Goal: Check status: Check status

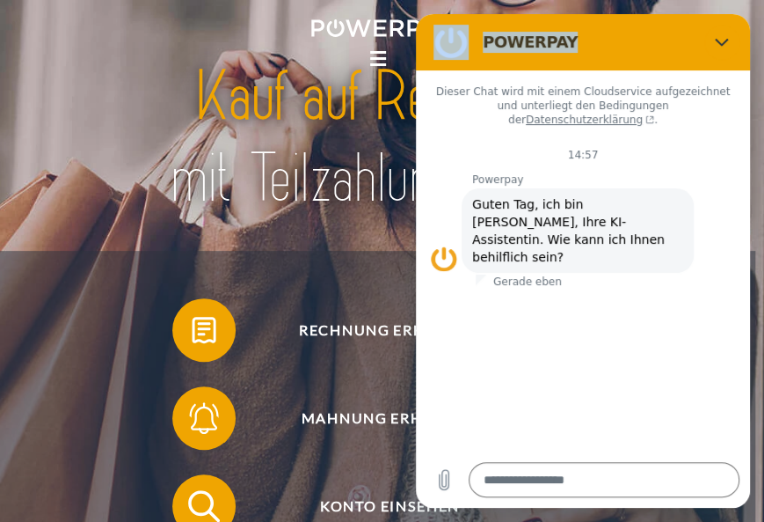
drag, startPoint x: 634, startPoint y: 47, endPoint x: 860, endPoint y: 44, distance: 226.0
click html "POWERPAY Dieser Chat wird mit einem Cloudservice aufgezeichnet und unterliegt d…"
click at [264, 365] on link "Rechnung erhalten?" at bounding box center [378, 330] width 457 height 70
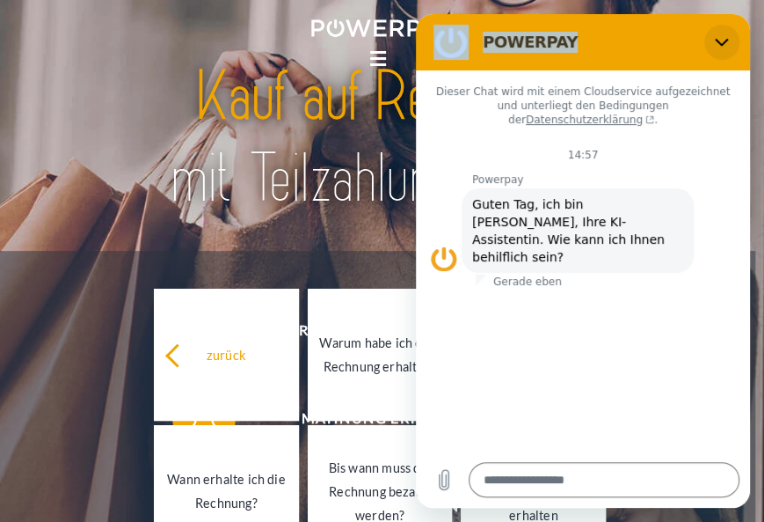
click at [724, 43] on icon "Schließen" at bounding box center [721, 43] width 13 height 8
type textarea "*"
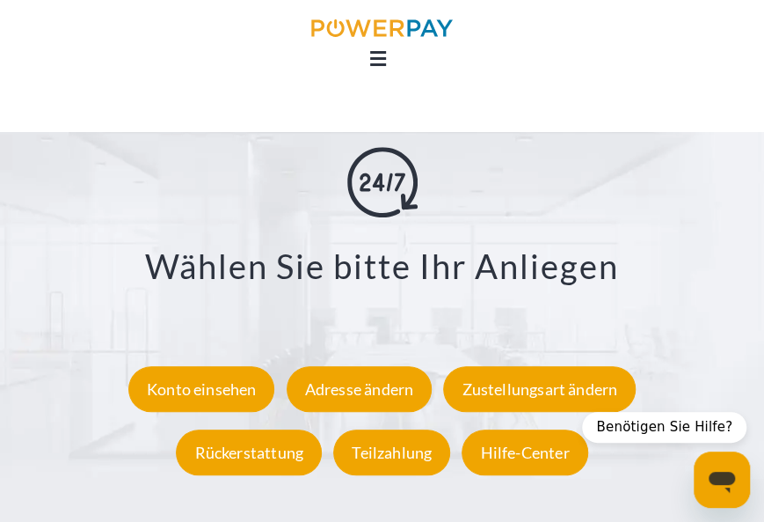
scroll to position [2550, 0]
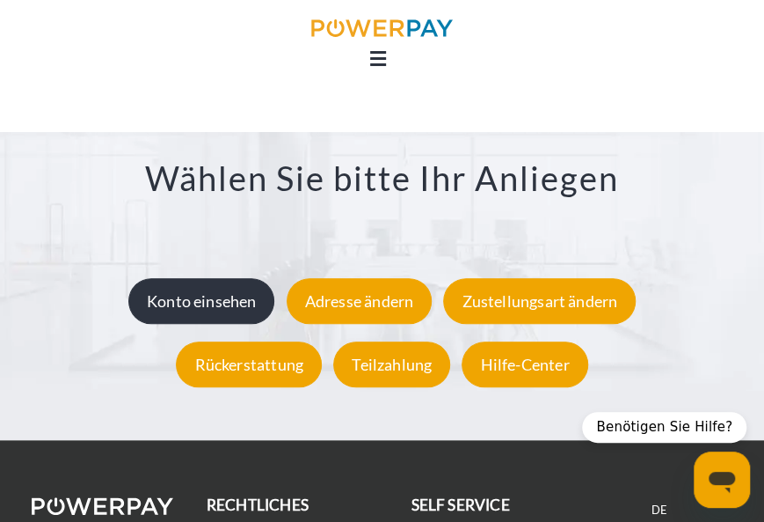
click at [201, 317] on div "Konto einsehen" at bounding box center [201, 301] width 147 height 46
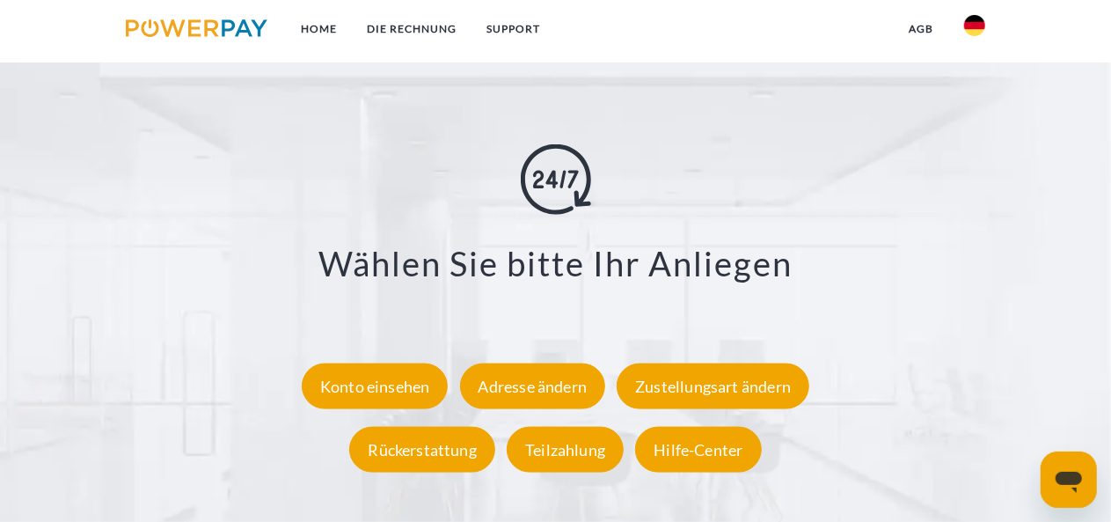
scroll to position [2902, 0]
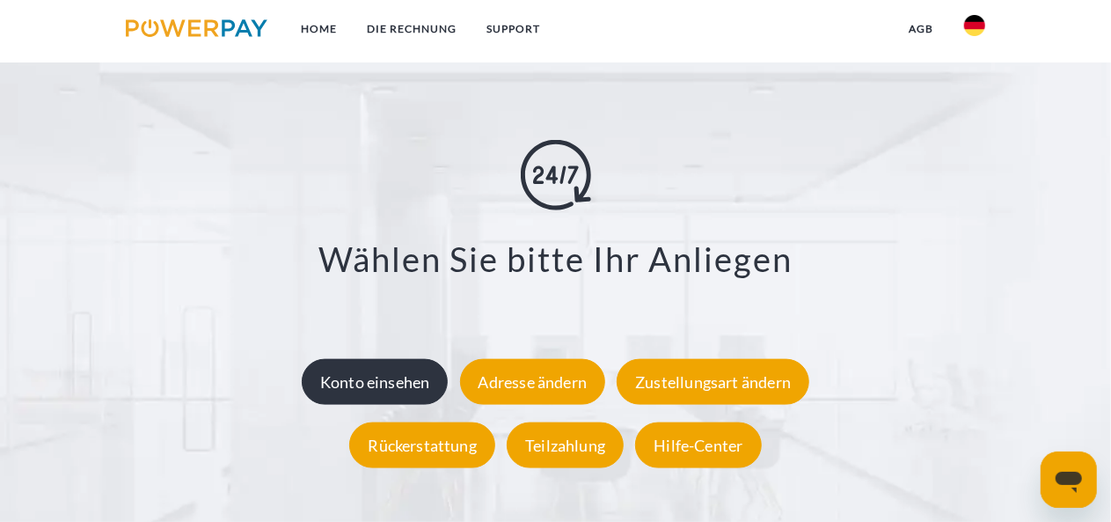
click at [381, 379] on div "Konto einsehen" at bounding box center [375, 381] width 147 height 46
